Goal: Task Accomplishment & Management: Complete application form

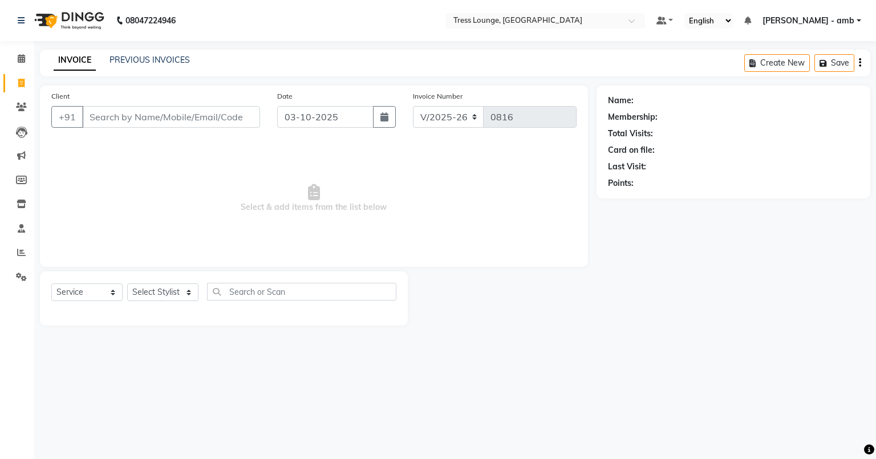
select select "5899"
select select "service"
click at [157, 58] on link "PREVIOUS INVOICES" at bounding box center [150, 60] width 80 height 10
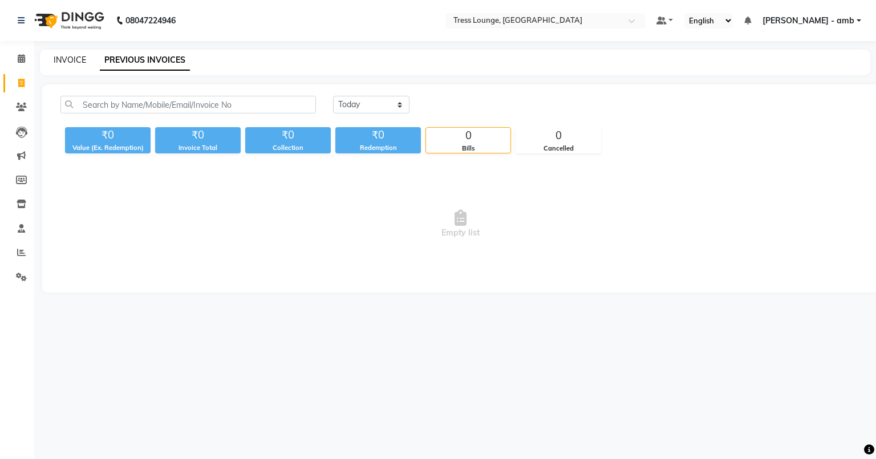
click at [80, 56] on link "INVOICE" at bounding box center [70, 60] width 33 height 10
select select "5899"
select select "service"
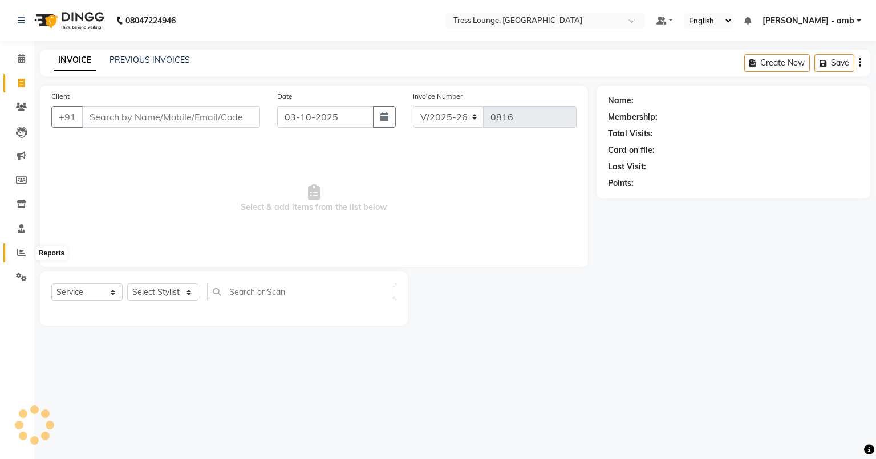
click at [18, 254] on icon at bounding box center [21, 252] width 9 height 9
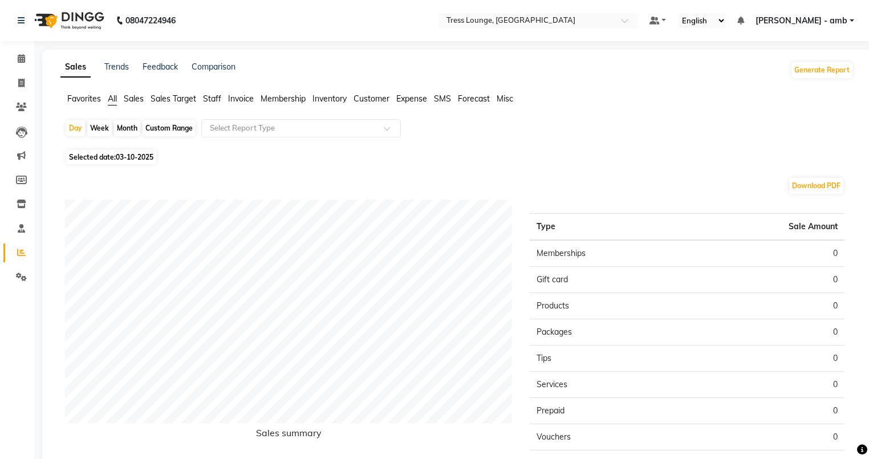
click at [117, 157] on span "03-10-2025" at bounding box center [135, 157] width 38 height 9
select select "10"
select select "2025"
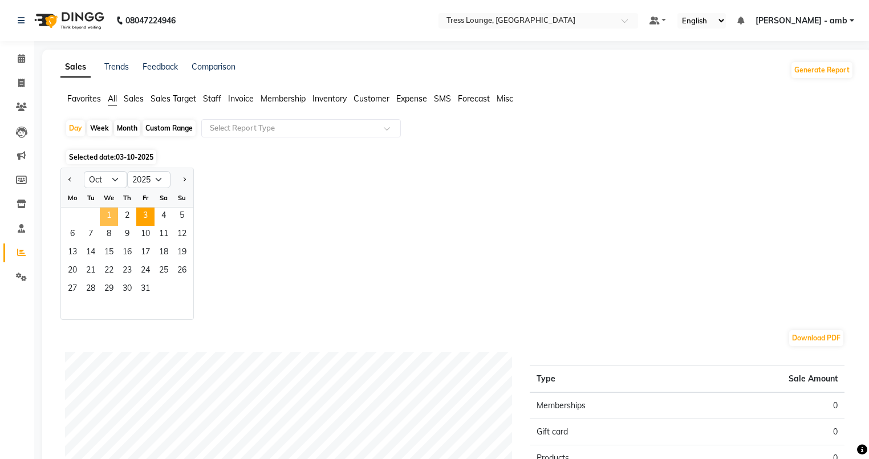
click at [107, 213] on span "1" at bounding box center [109, 217] width 18 height 18
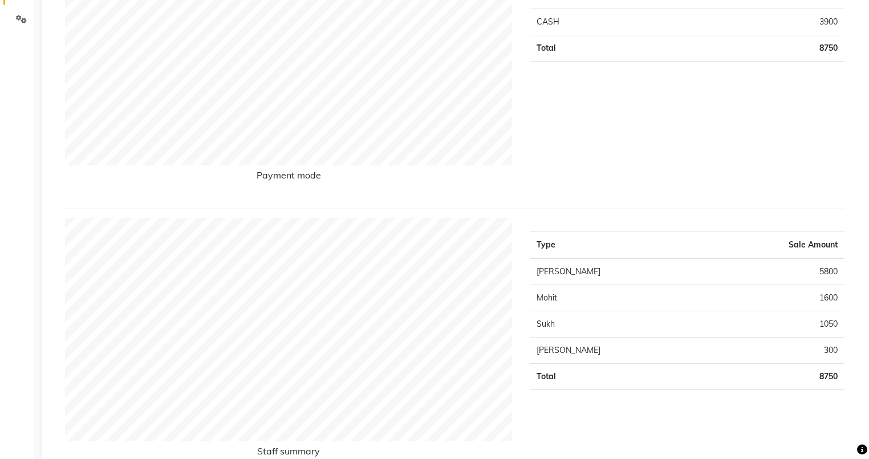
scroll to position [274, 0]
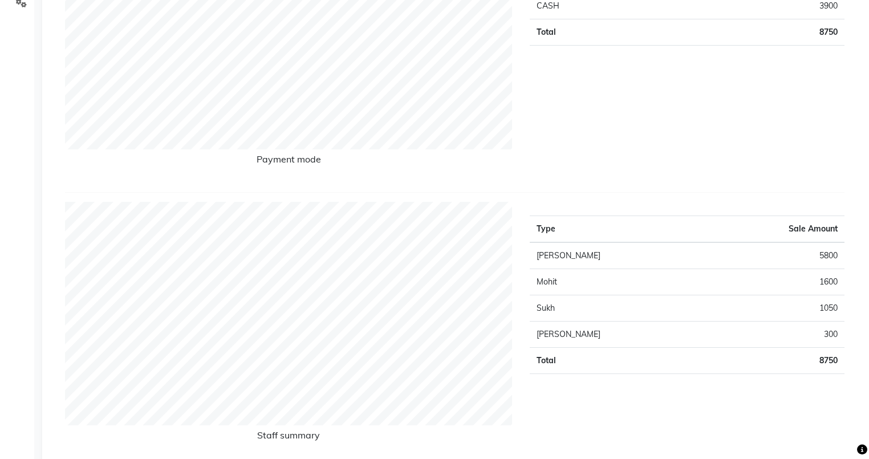
click at [600, 299] on td "Sukh" at bounding box center [617, 308] width 174 height 26
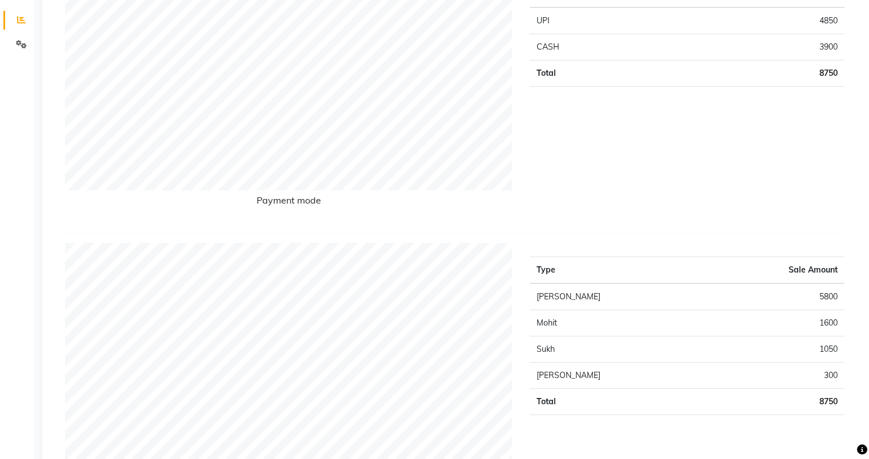
scroll to position [228, 0]
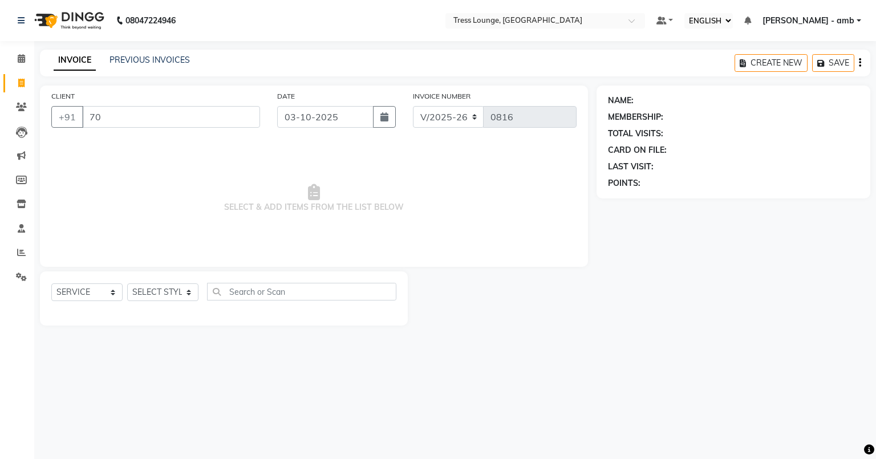
select select "ec"
select select "5899"
select select "service"
type input "7018633900"
click at [208, 116] on span "ADD CLIENT" at bounding box center [226, 116] width 54 height 11
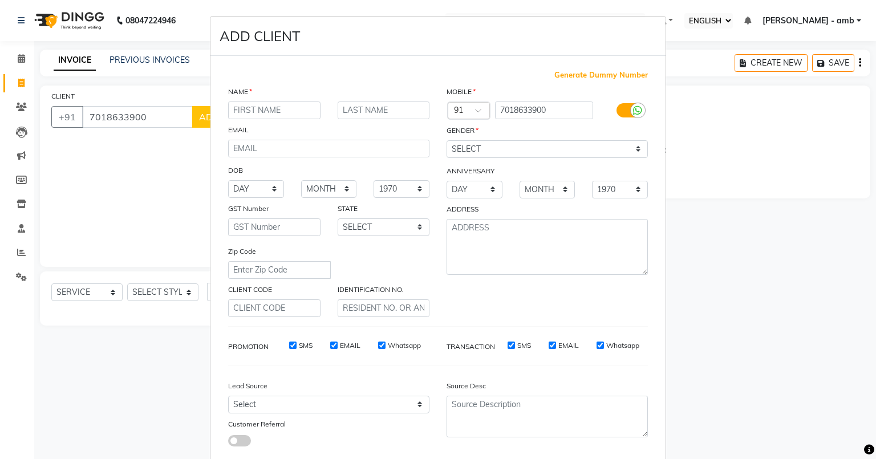
click at [241, 112] on input "text" at bounding box center [274, 111] width 92 height 18
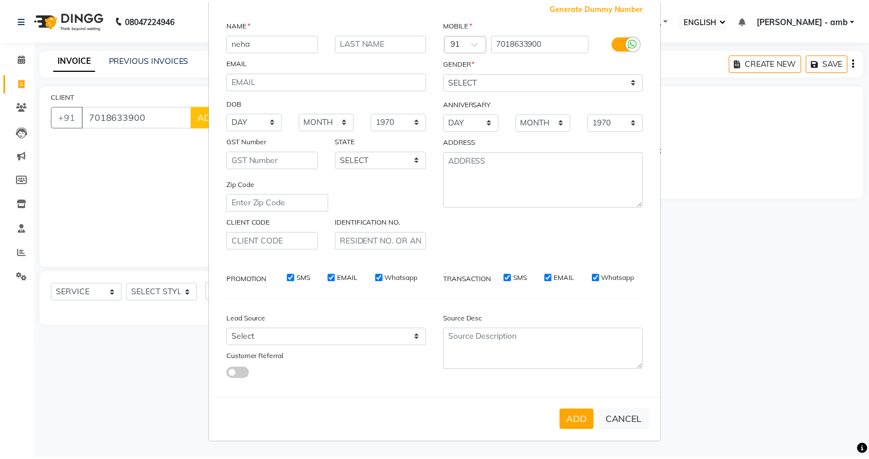
scroll to position [73, 0]
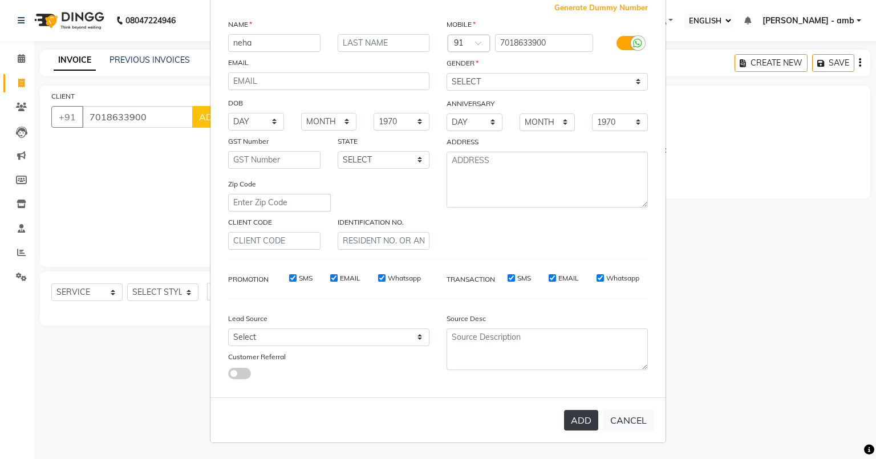
type input "neha"
click at [581, 420] on button "ADD" at bounding box center [581, 420] width 34 height 21
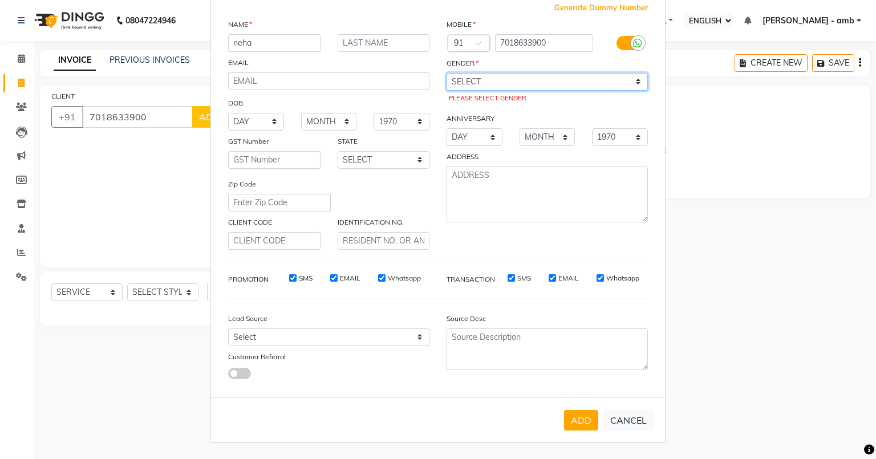
click at [458, 76] on select "SELECT MALE FEMALE OTHER PREFER NOT TO SAY" at bounding box center [547, 82] width 201 height 18
select select "female"
click at [447, 73] on select "SELECT MALE FEMALE OTHER PREFER NOT TO SAY" at bounding box center [547, 82] width 201 height 18
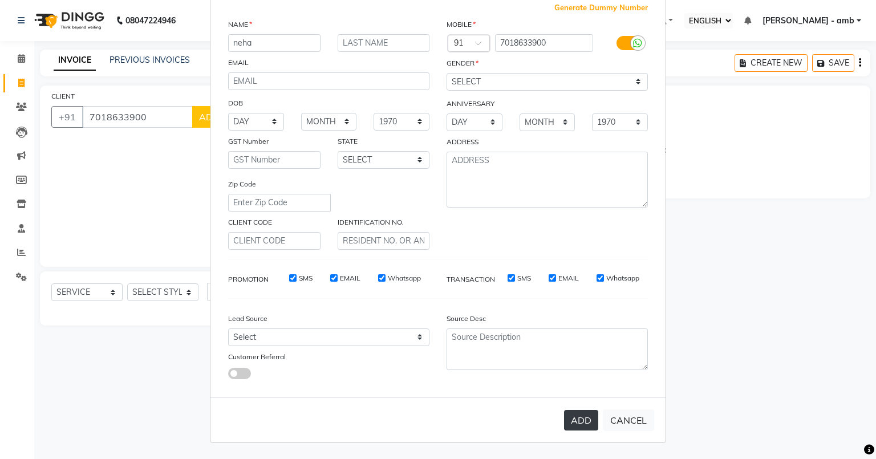
click at [569, 419] on button "ADD" at bounding box center [581, 420] width 34 height 21
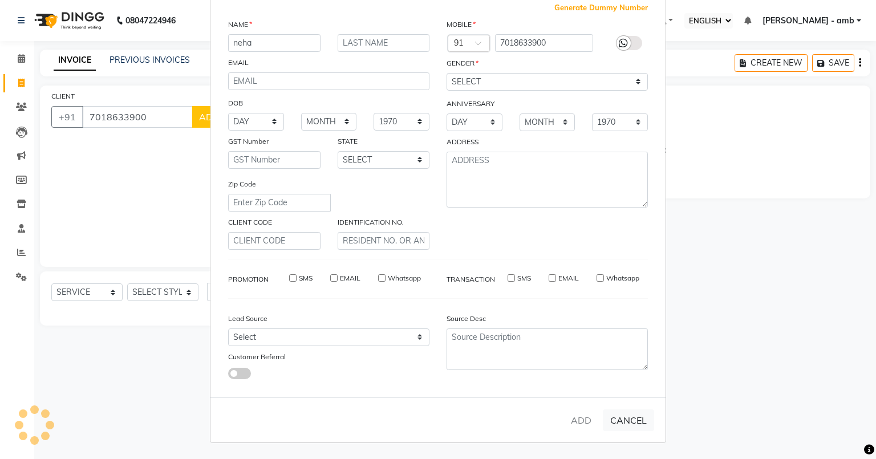
select select
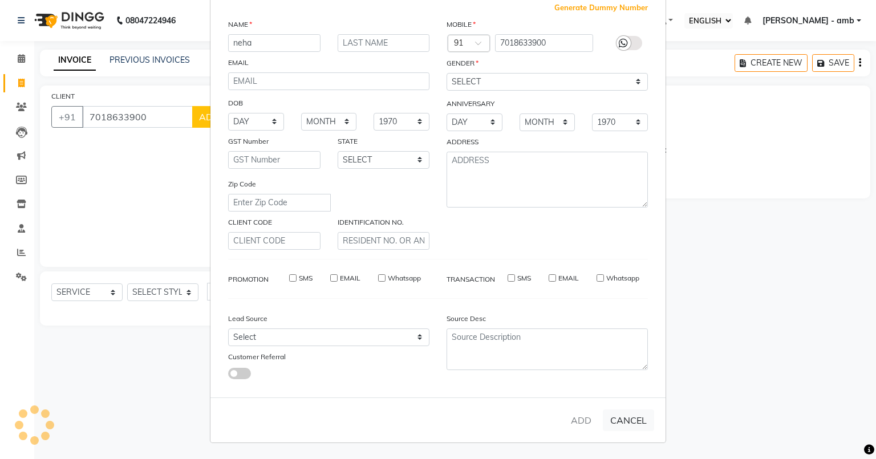
select select
checkbox input "false"
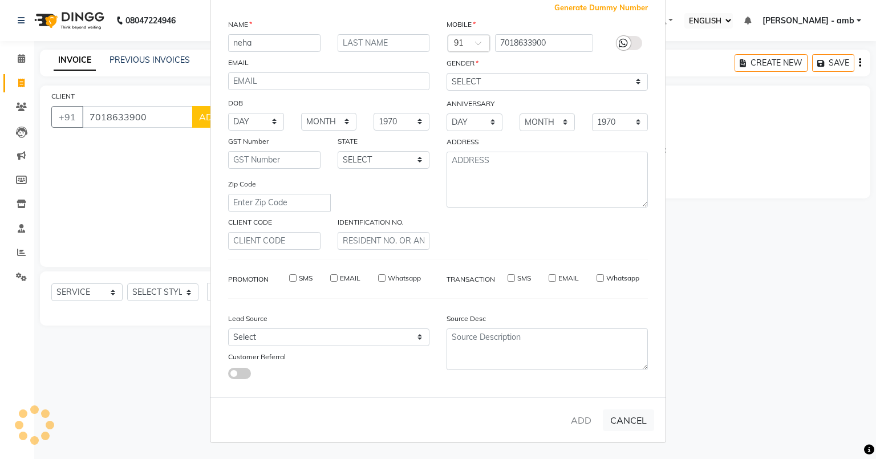
checkbox input "false"
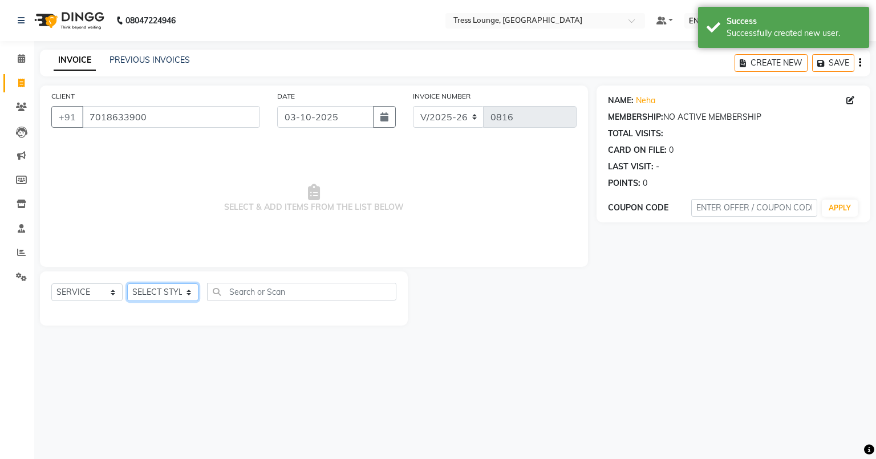
click at [192, 294] on select "SELECT STYLIST ANKUSH Ansh Arpana jaswal MOHIT SHELLY Shivani sukh" at bounding box center [162, 292] width 71 height 18
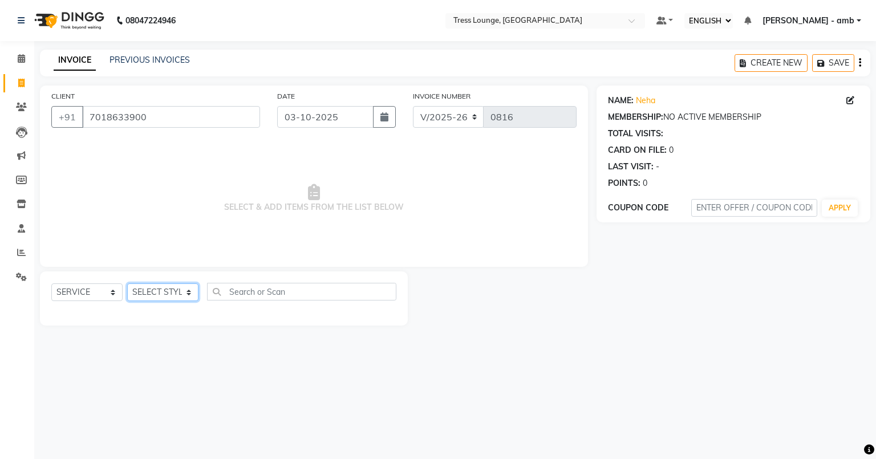
select select "91879"
click at [127, 284] on select "SELECT STYLIST ANKUSH Ansh Arpana jaswal MOHIT SHELLY Shivani sukh" at bounding box center [162, 292] width 71 height 18
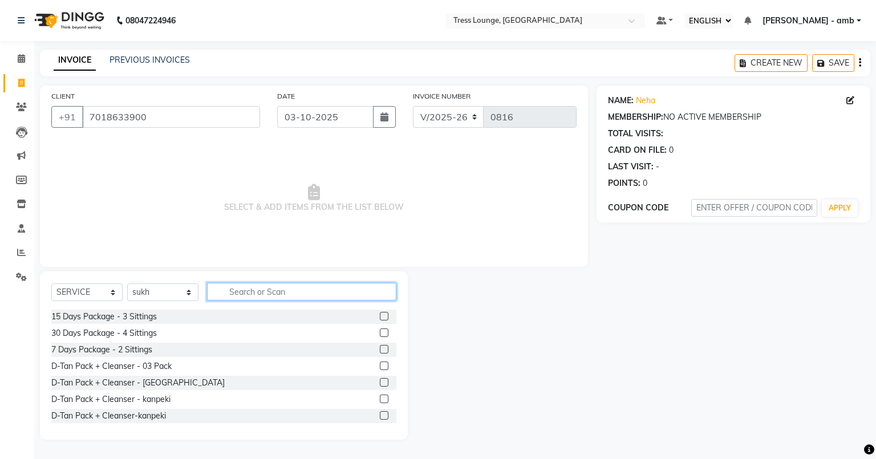
click at [228, 297] on input "text" at bounding box center [301, 292] width 189 height 18
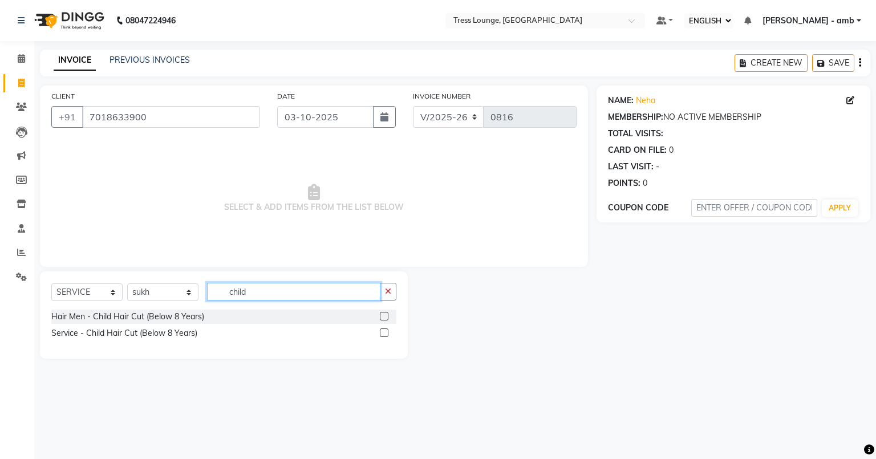
type input "child"
click at [382, 315] on label at bounding box center [384, 316] width 9 height 9
click at [382, 315] on input "checkbox" at bounding box center [383, 316] width 7 height 7
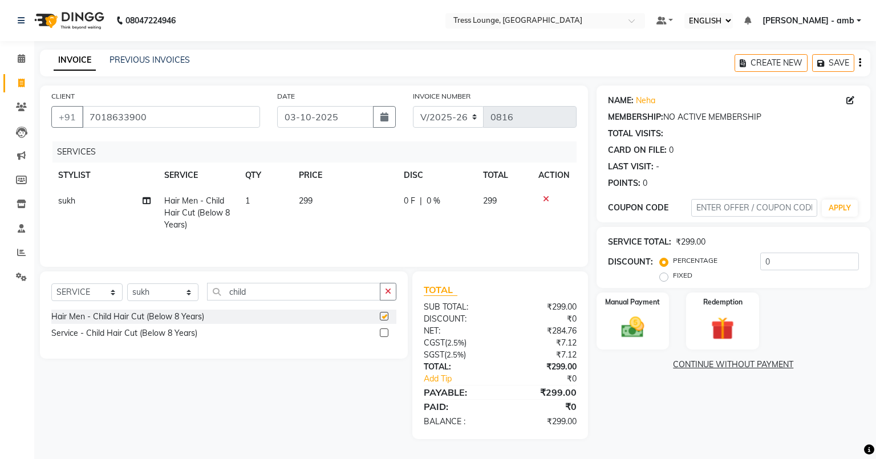
checkbox input "false"
click at [331, 195] on td "299" at bounding box center [344, 213] width 105 height 50
select select "91879"
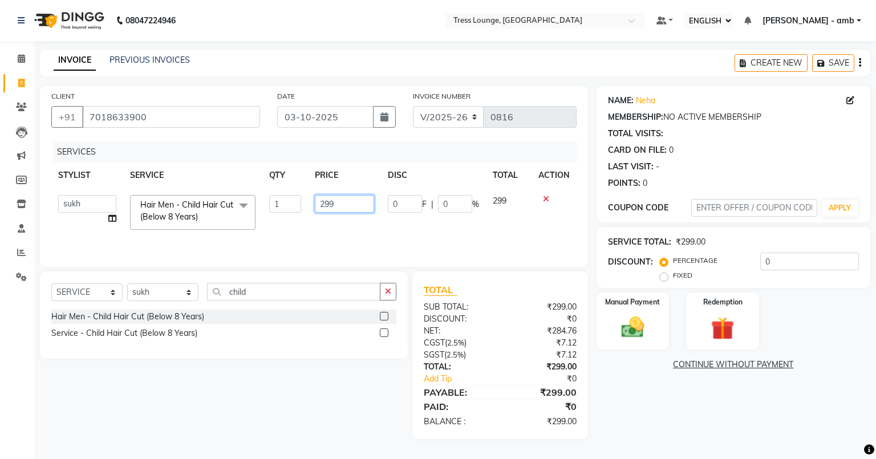
click at [340, 203] on input "299" at bounding box center [344, 204] width 59 height 18
type input "2"
type input "200"
click at [394, 237] on div "SERVICES STYLIST SERVICE QTY PRICE DISC TOTAL ACTION ANKUSH Ansh Arpana jaswal …" at bounding box center [313, 198] width 525 height 114
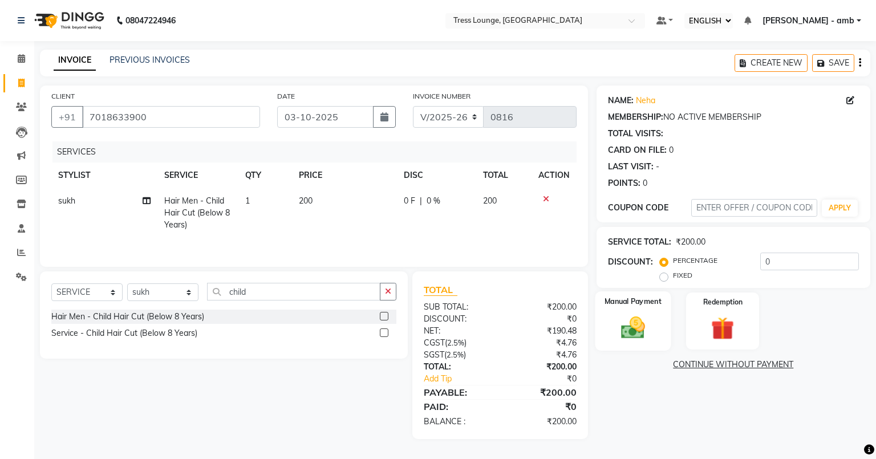
click at [634, 311] on div "Manual Payment" at bounding box center [633, 320] width 76 height 59
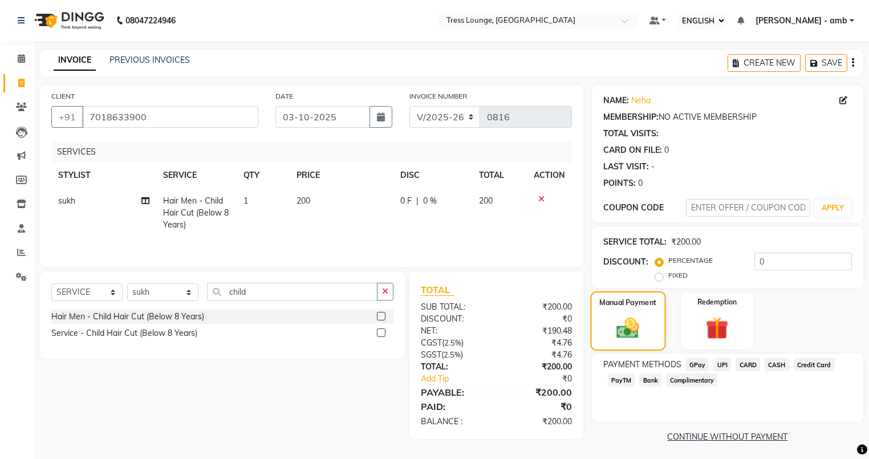
scroll to position [4, 0]
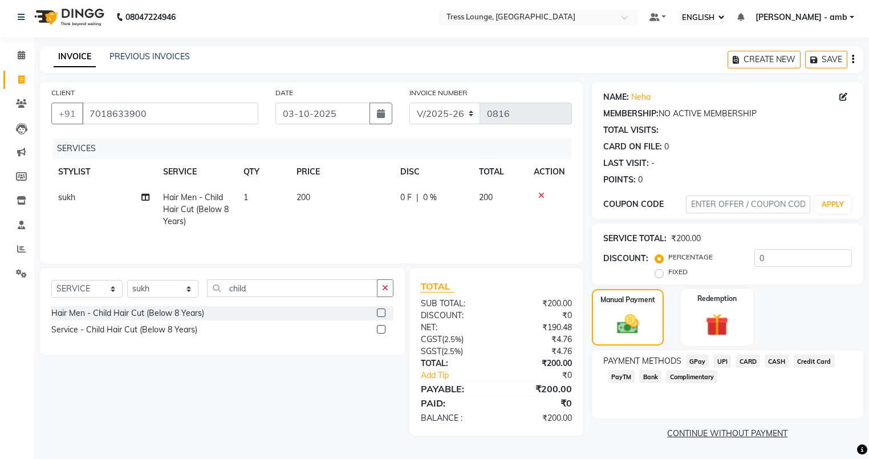
click at [721, 359] on span "UPI" at bounding box center [722, 361] width 18 height 13
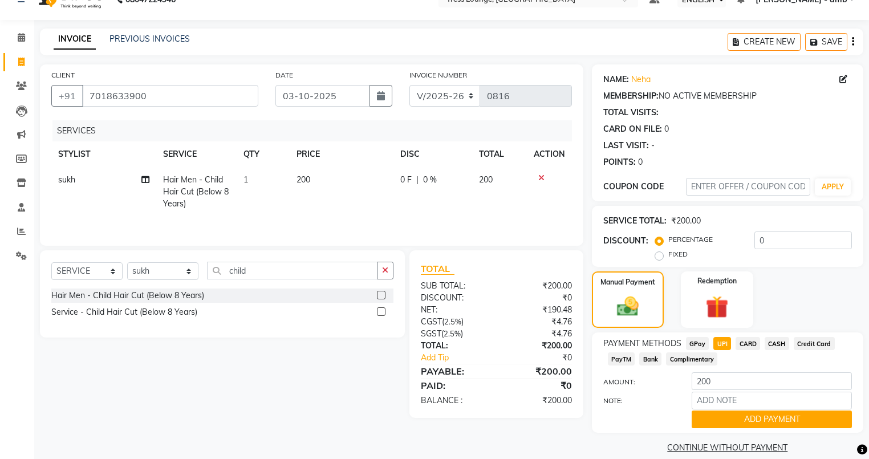
scroll to position [37, 0]
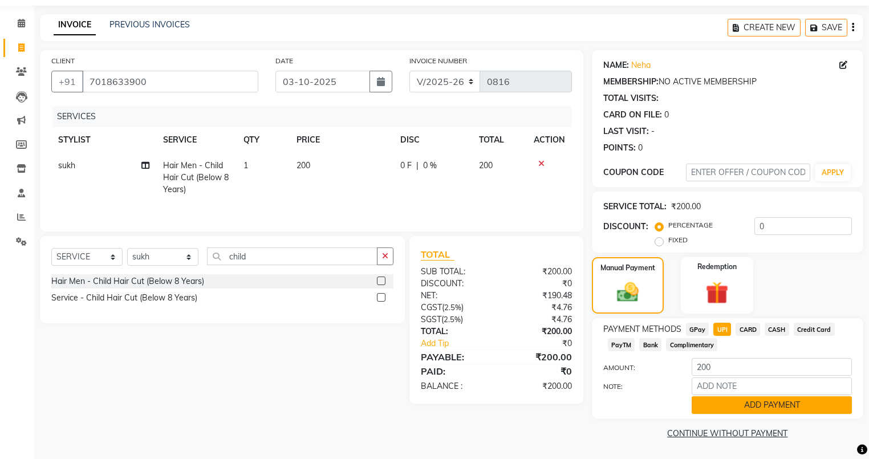
click at [708, 402] on button "ADD PAYMENT" at bounding box center [772, 405] width 160 height 18
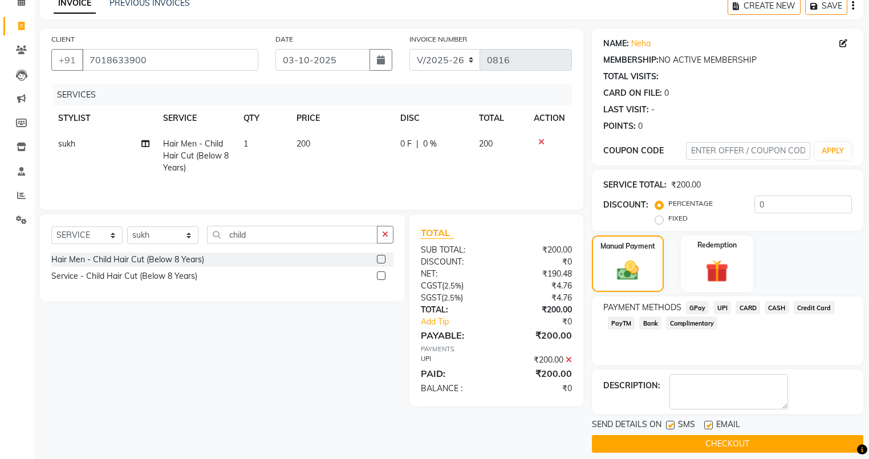
scroll to position [68, 0]
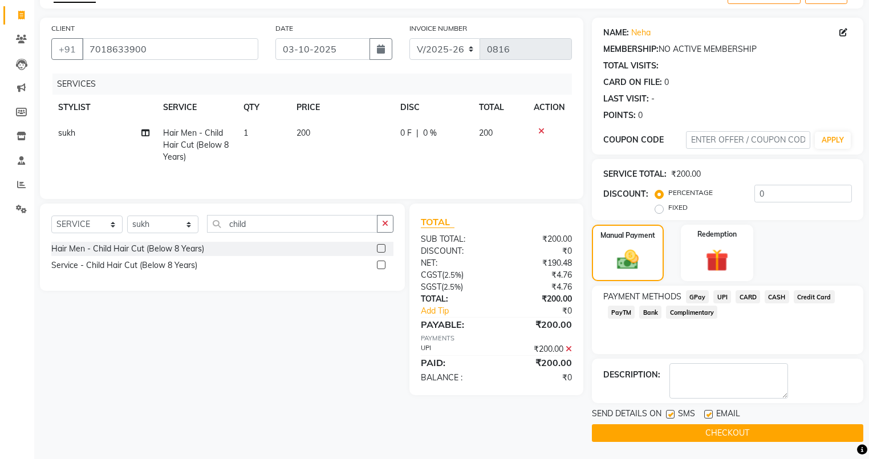
click at [700, 429] on button "CHECKOUT" at bounding box center [727, 433] width 271 height 18
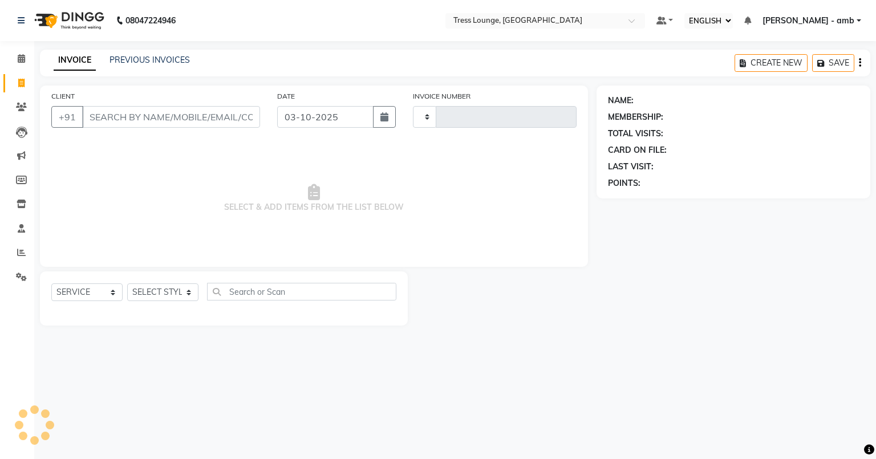
select select "ec"
select select "service"
select select "5899"
type input "0817"
type input "a"
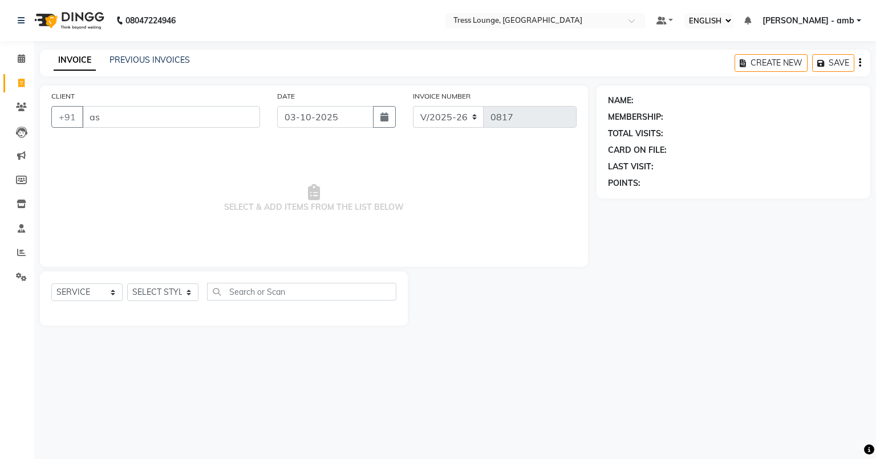
type input "a"
click at [16, 106] on icon at bounding box center [21, 107] width 11 height 9
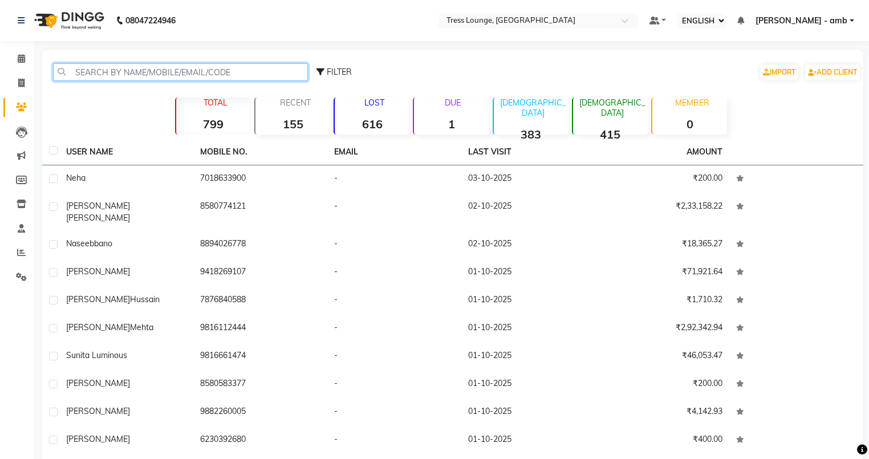
click at [219, 76] on input "text" at bounding box center [180, 72] width 255 height 18
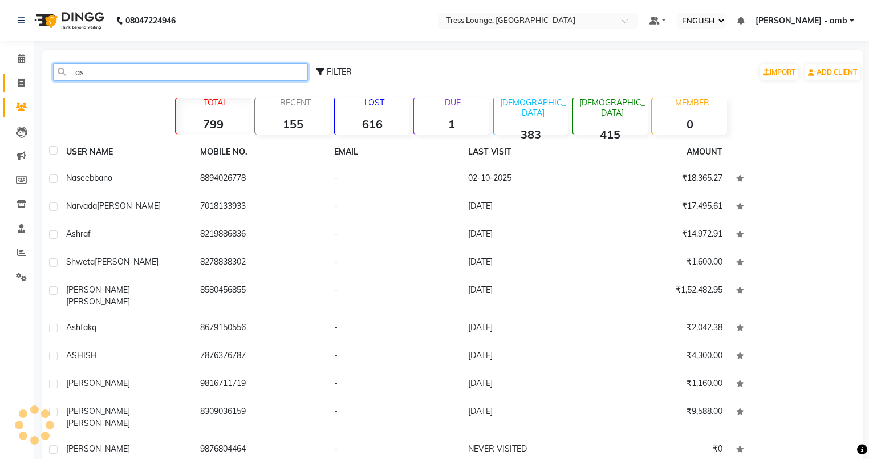
type input "as"
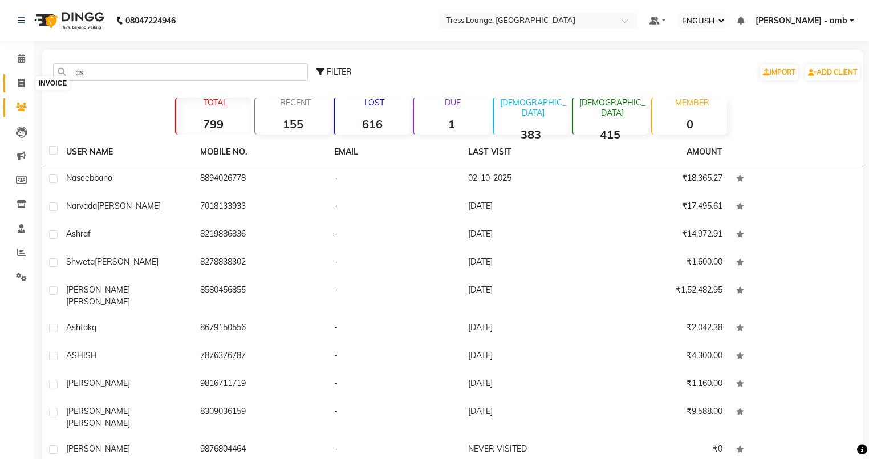
click at [21, 80] on icon at bounding box center [21, 83] width 6 height 9
select select "service"
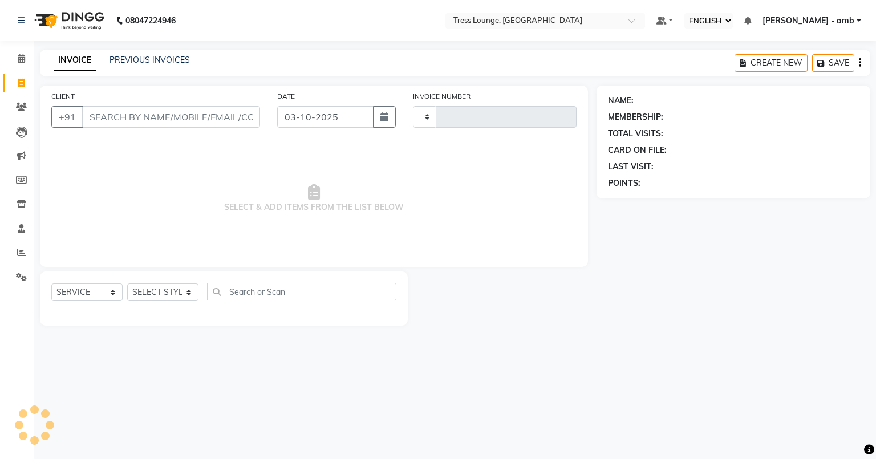
type input "0817"
select select "5899"
click at [110, 113] on input "CLIENT" at bounding box center [171, 117] width 178 height 22
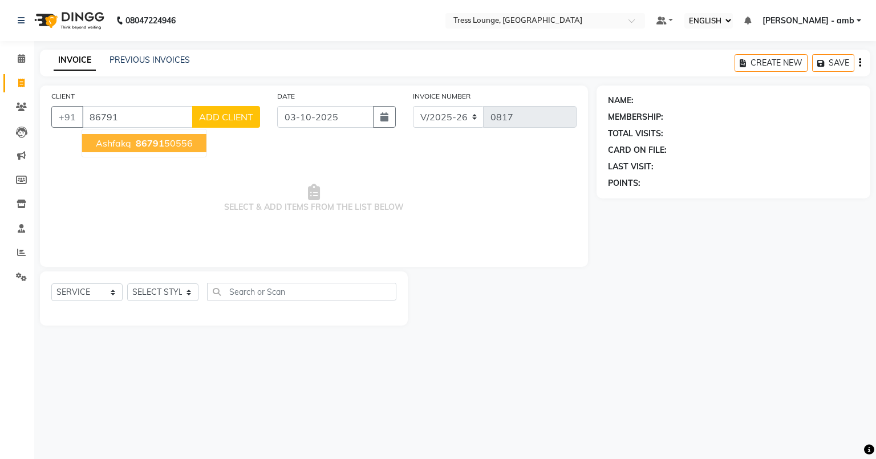
click at [119, 141] on span "ashfakq" at bounding box center [113, 142] width 35 height 11
type input "8679150556"
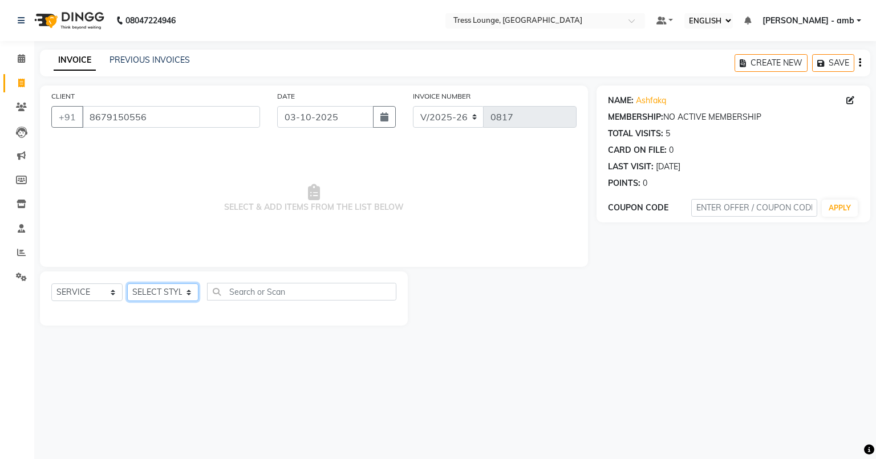
click at [187, 289] on select "SELECT STYLIST ANKUSH Ansh Arpana jaswal MOHIT SHELLY Shivani sukh" at bounding box center [162, 292] width 71 height 18
select select "92884"
click at [127, 284] on select "SELECT STYLIST ANKUSH Ansh Arpana jaswal MOHIT SHELLY Shivani sukh" at bounding box center [162, 292] width 71 height 18
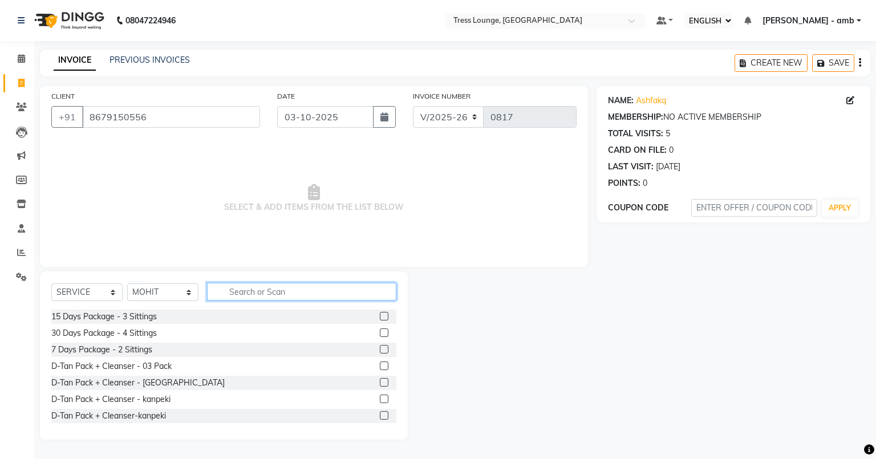
click at [220, 292] on input "text" at bounding box center [301, 292] width 189 height 18
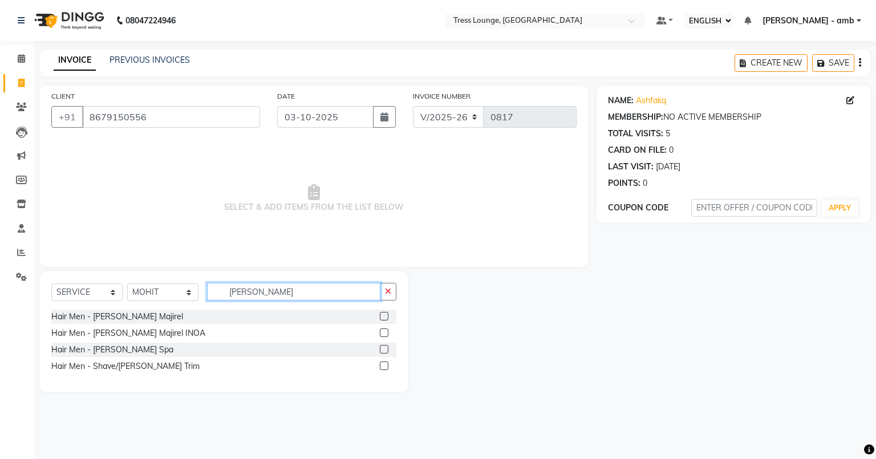
type input "beard"
click at [384, 365] on label at bounding box center [384, 366] width 9 height 9
click at [384, 365] on input "checkbox" at bounding box center [383, 366] width 7 height 7
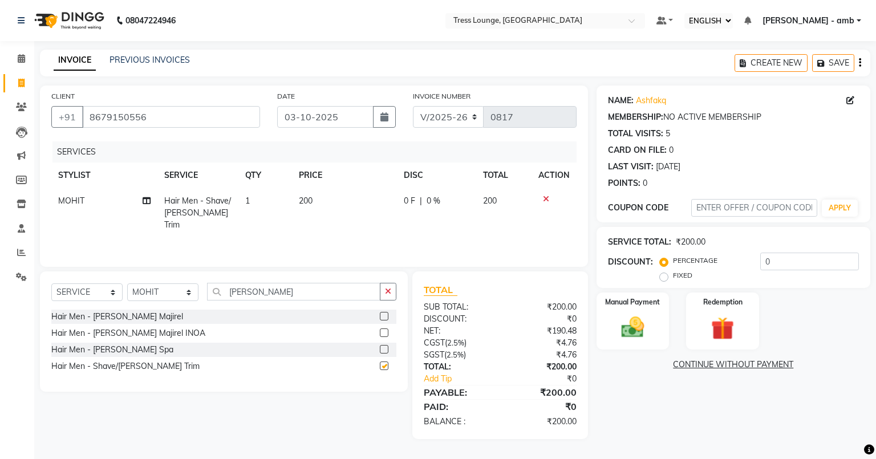
checkbox input "false"
click at [315, 198] on td "200" at bounding box center [344, 213] width 105 height 50
select select "92884"
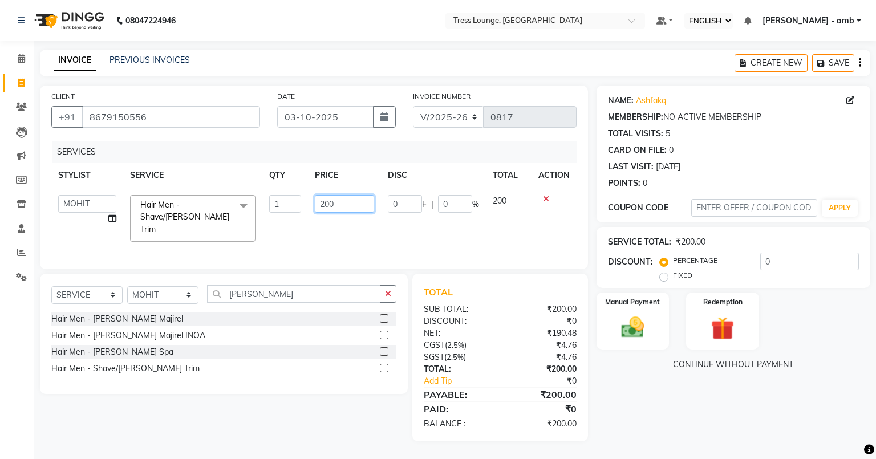
click at [344, 204] on input "200" at bounding box center [344, 204] width 59 height 18
type input "2"
type input "1"
type input "100"
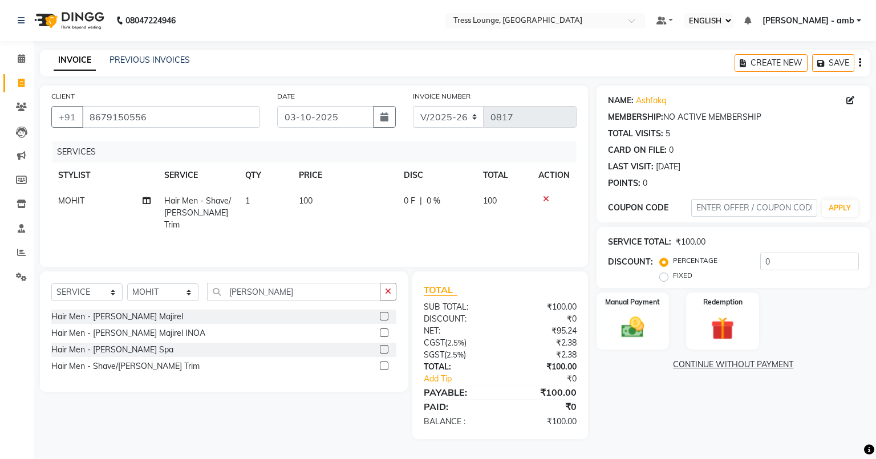
click at [344, 224] on td "100" at bounding box center [344, 213] width 105 height 50
select select "92884"
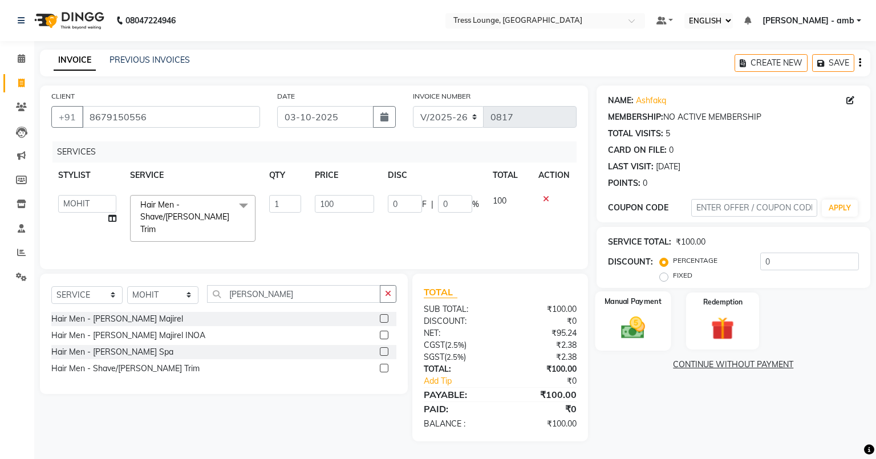
click at [623, 333] on img at bounding box center [632, 327] width 39 height 27
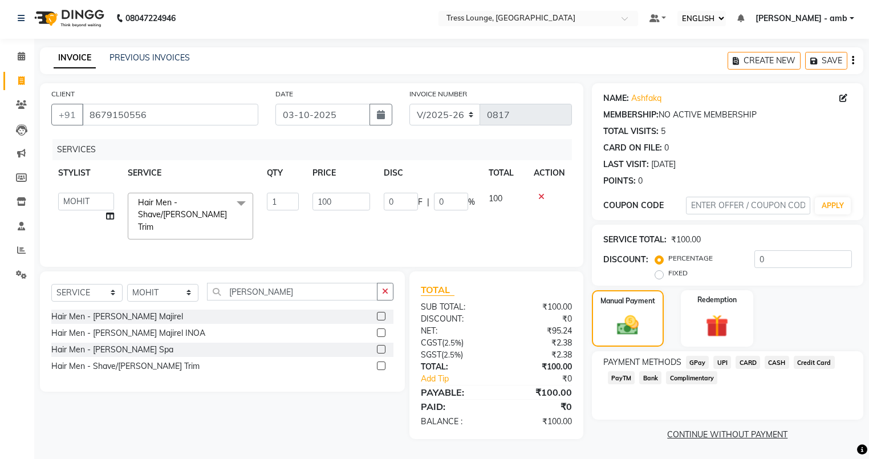
scroll to position [4, 0]
click at [723, 363] on span "UPI" at bounding box center [722, 361] width 18 height 13
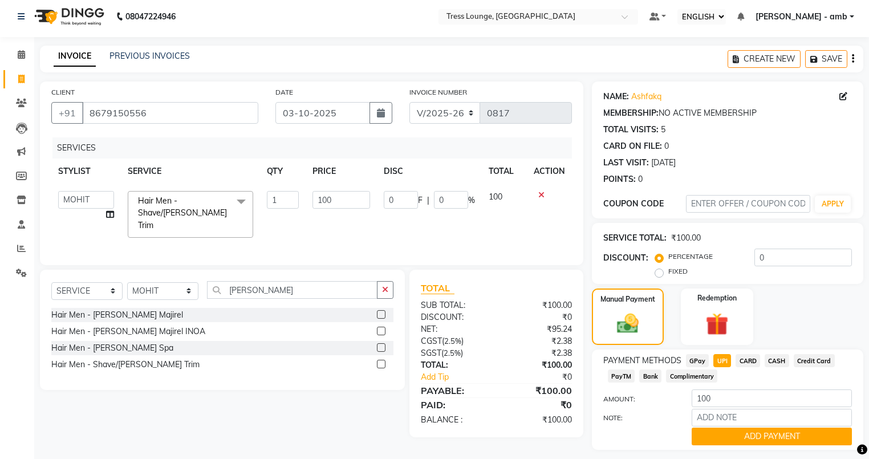
scroll to position [37, 0]
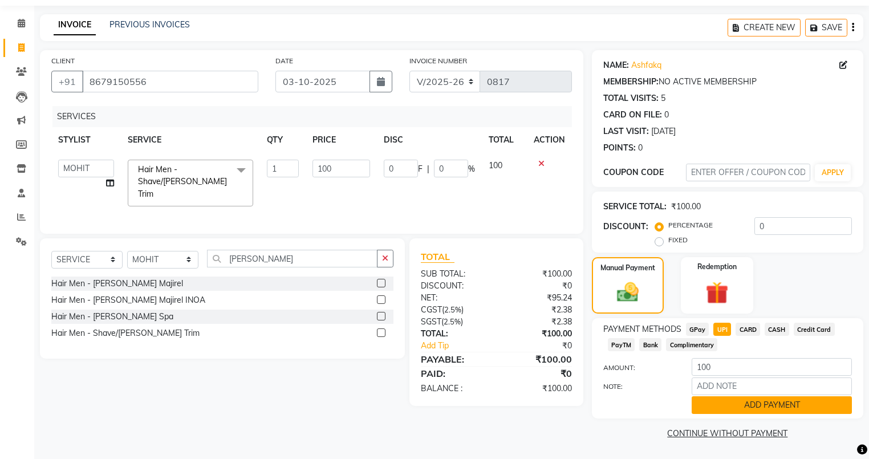
click at [706, 408] on button "ADD PAYMENT" at bounding box center [772, 405] width 160 height 18
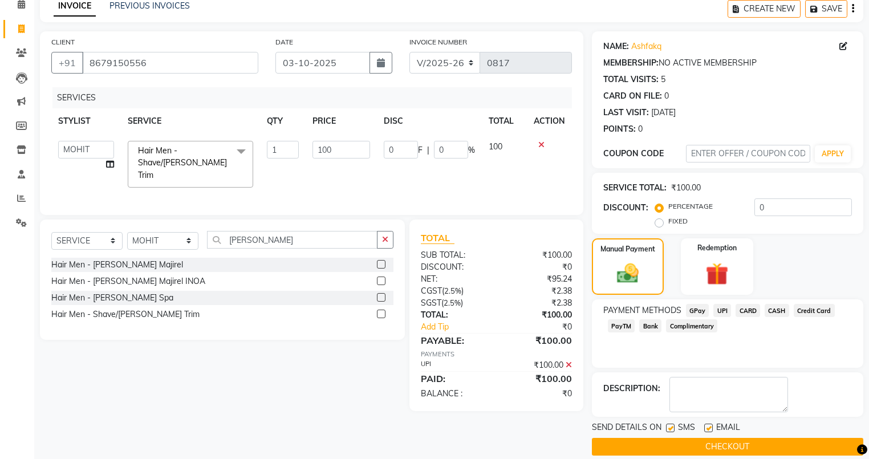
scroll to position [68, 0]
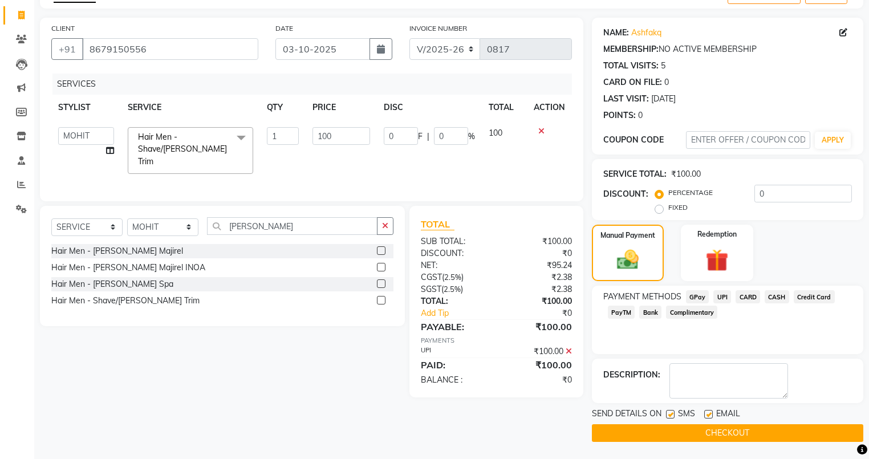
click at [708, 431] on button "CHECKOUT" at bounding box center [727, 433] width 271 height 18
click at [714, 436] on button "CHECKOUT" at bounding box center [727, 433] width 271 height 18
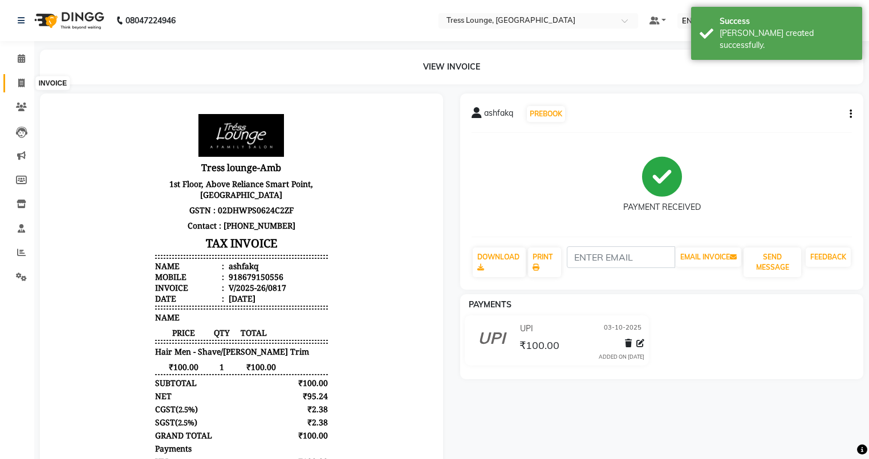
click at [18, 80] on icon at bounding box center [21, 83] width 6 height 9
select select "service"
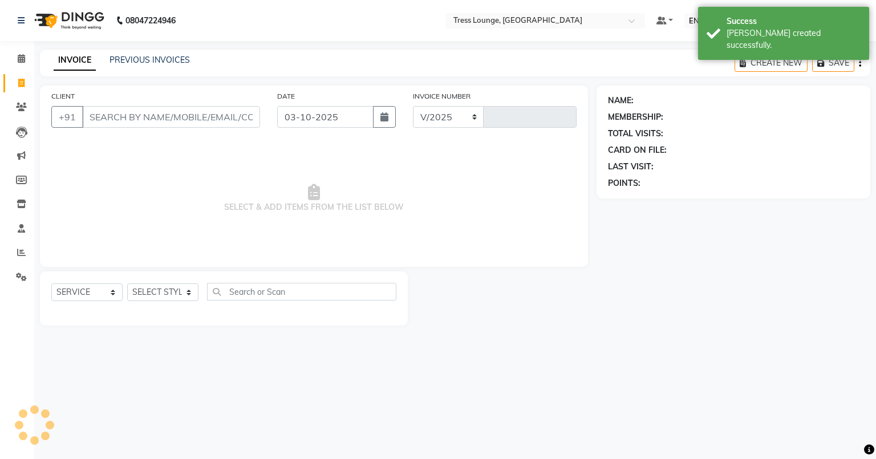
select select "5899"
type input "0818"
click at [147, 62] on link "PREVIOUS INVOICES" at bounding box center [150, 60] width 80 height 10
